Goal: Task Accomplishment & Management: Use online tool/utility

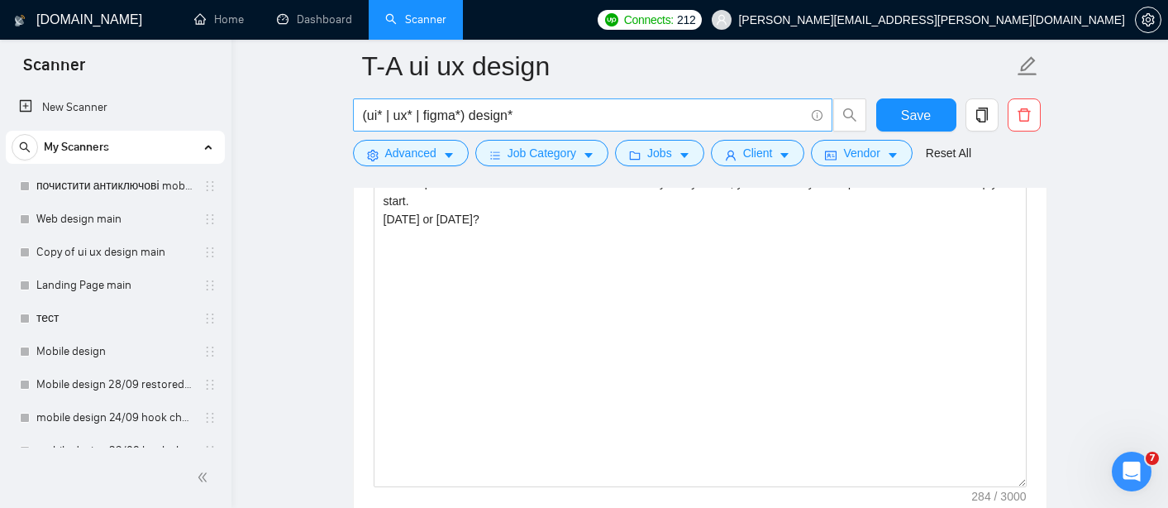
scroll to position [2226, 0]
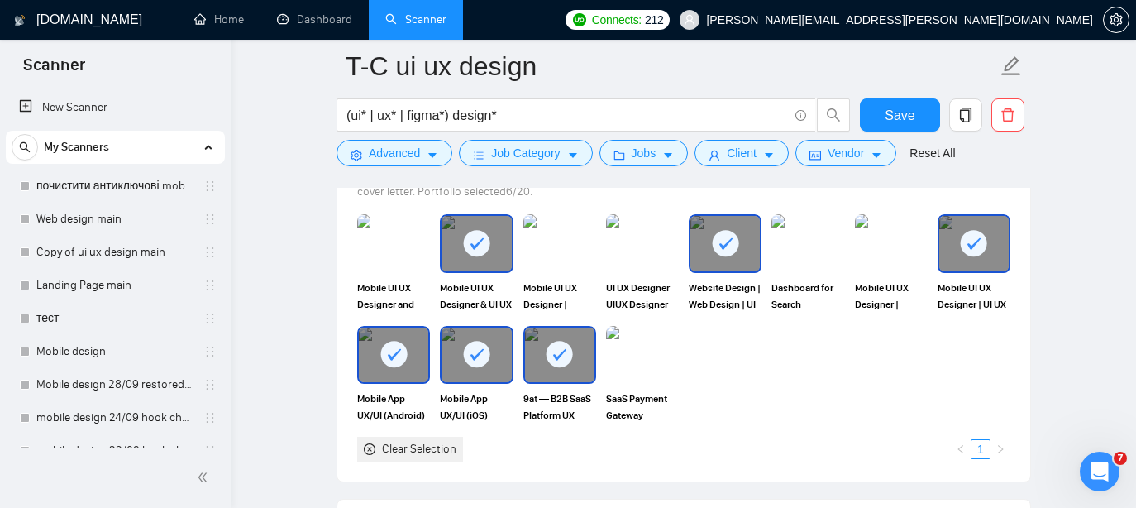
scroll to position [847, 0]
